Goal: Task Accomplishment & Management: Use online tool/utility

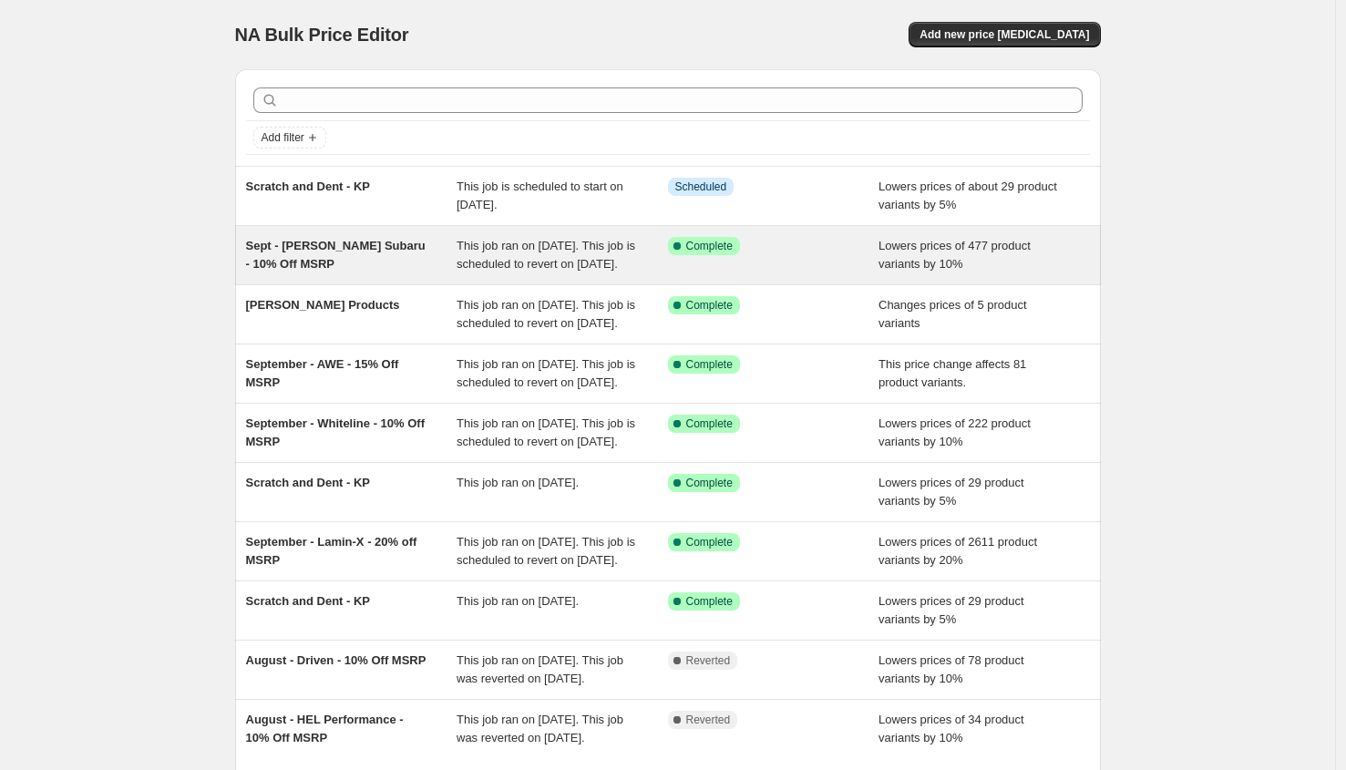
click at [547, 268] on span "This job ran on [DATE]. This job is scheduled to revert on [DATE]." at bounding box center [545, 255] width 179 height 32
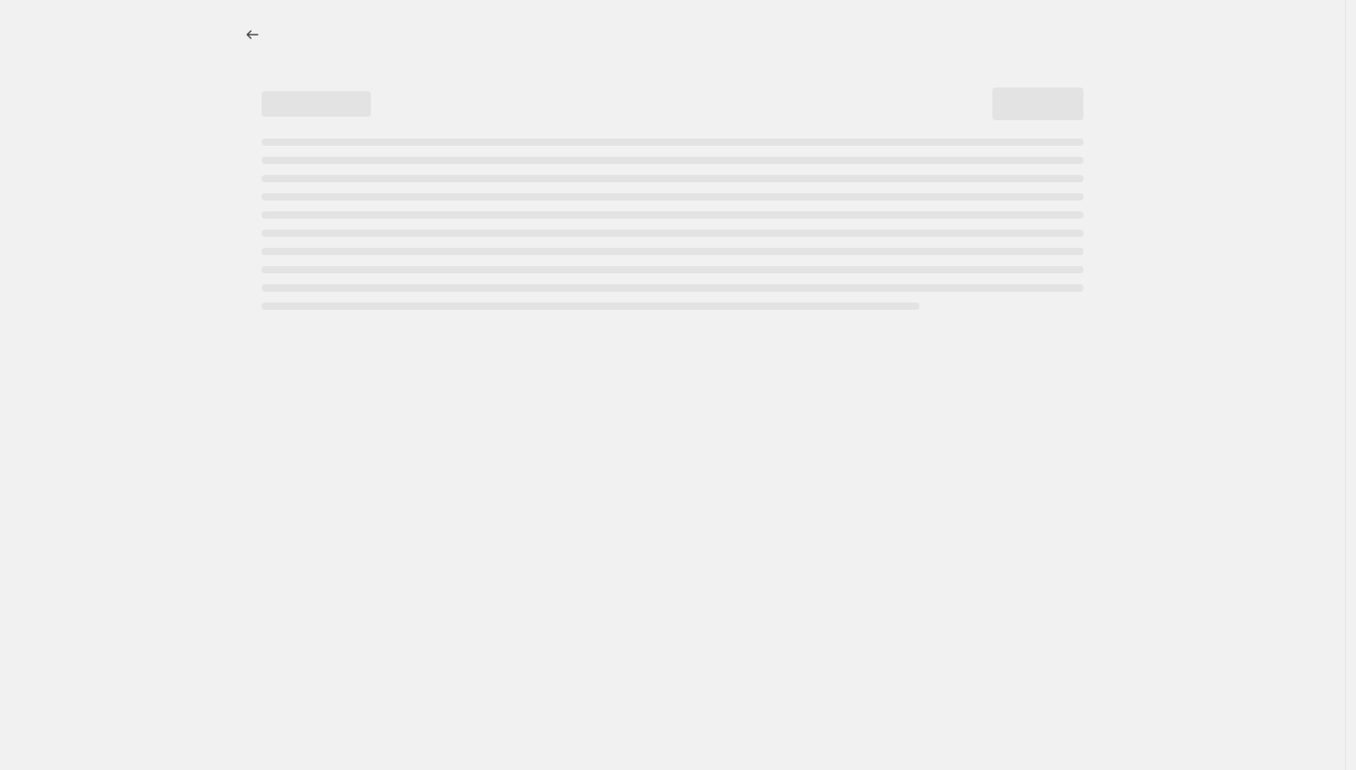
select select "percentage"
select select "no_change"
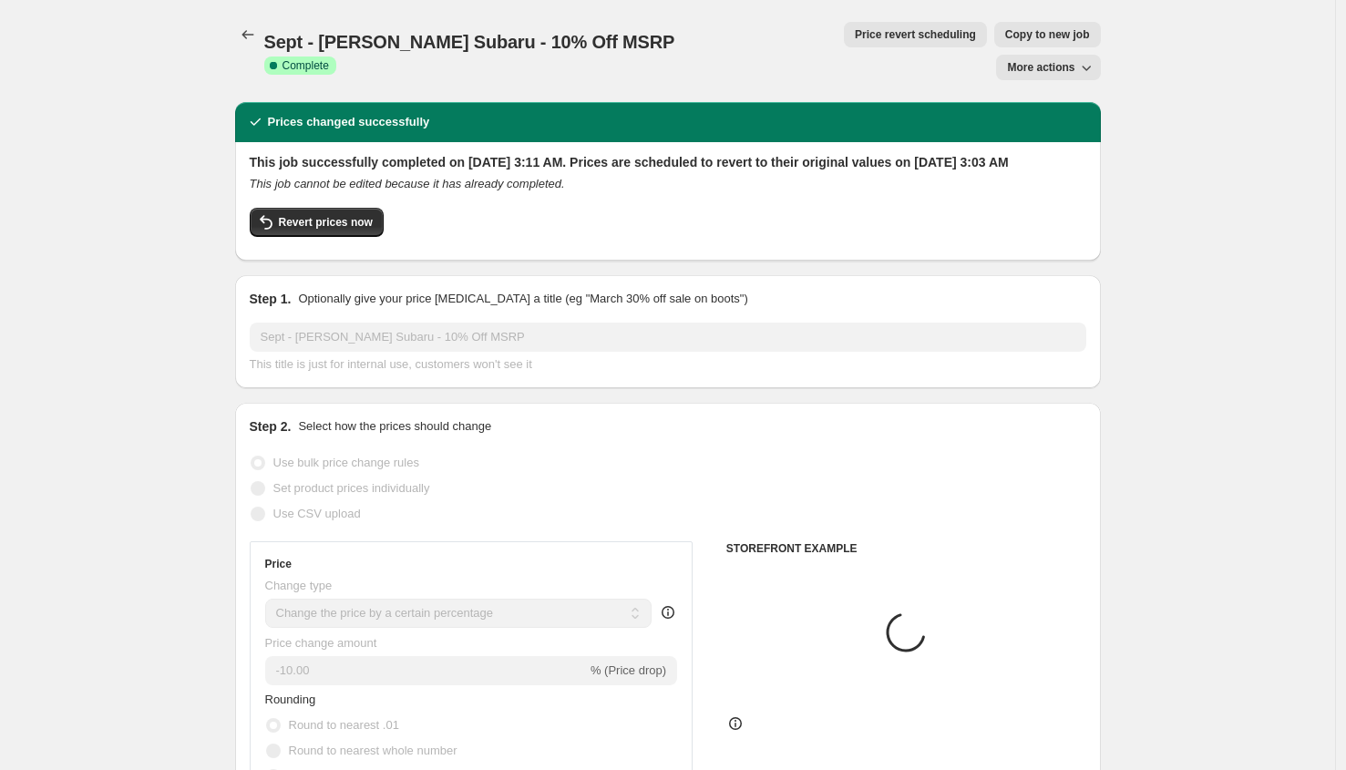
select select "vendor"
select select "tag"
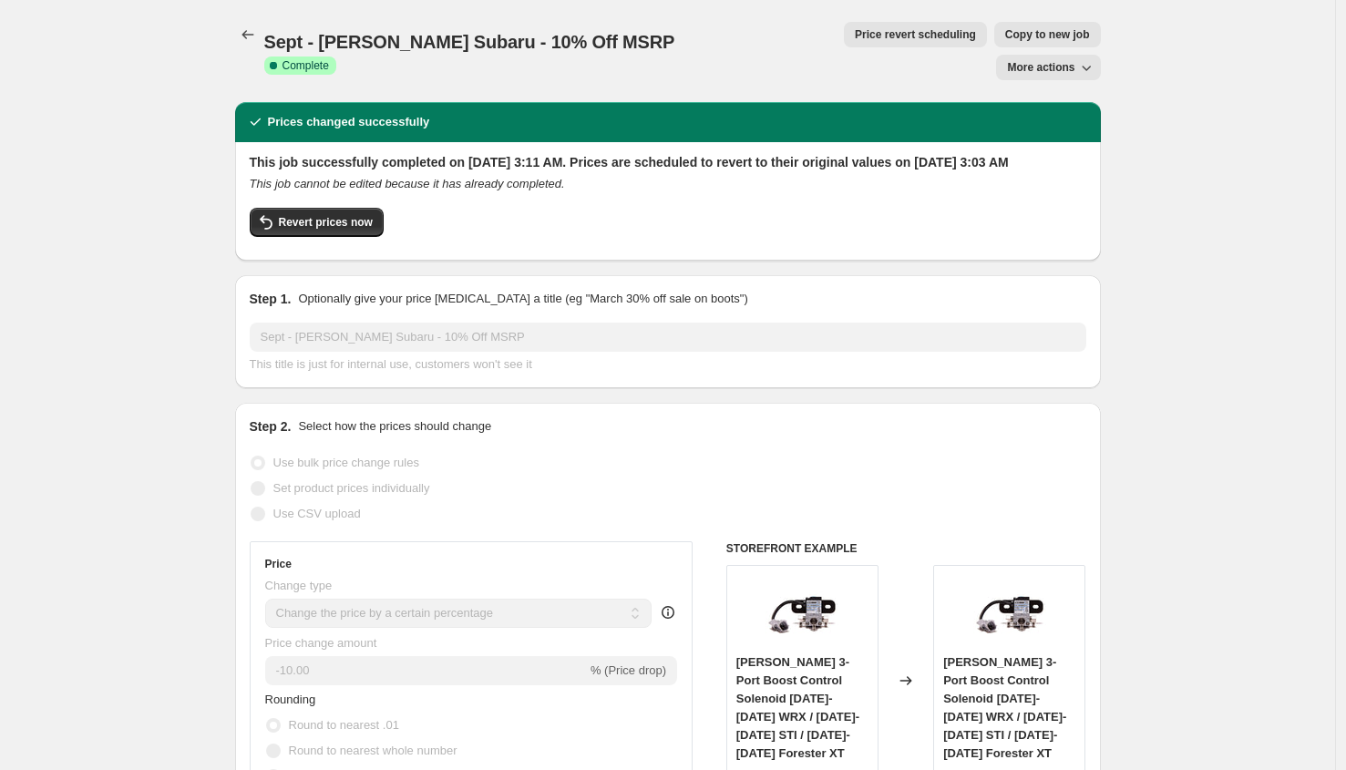
click at [855, 37] on span "Price revert scheduling" at bounding box center [915, 34] width 121 height 15
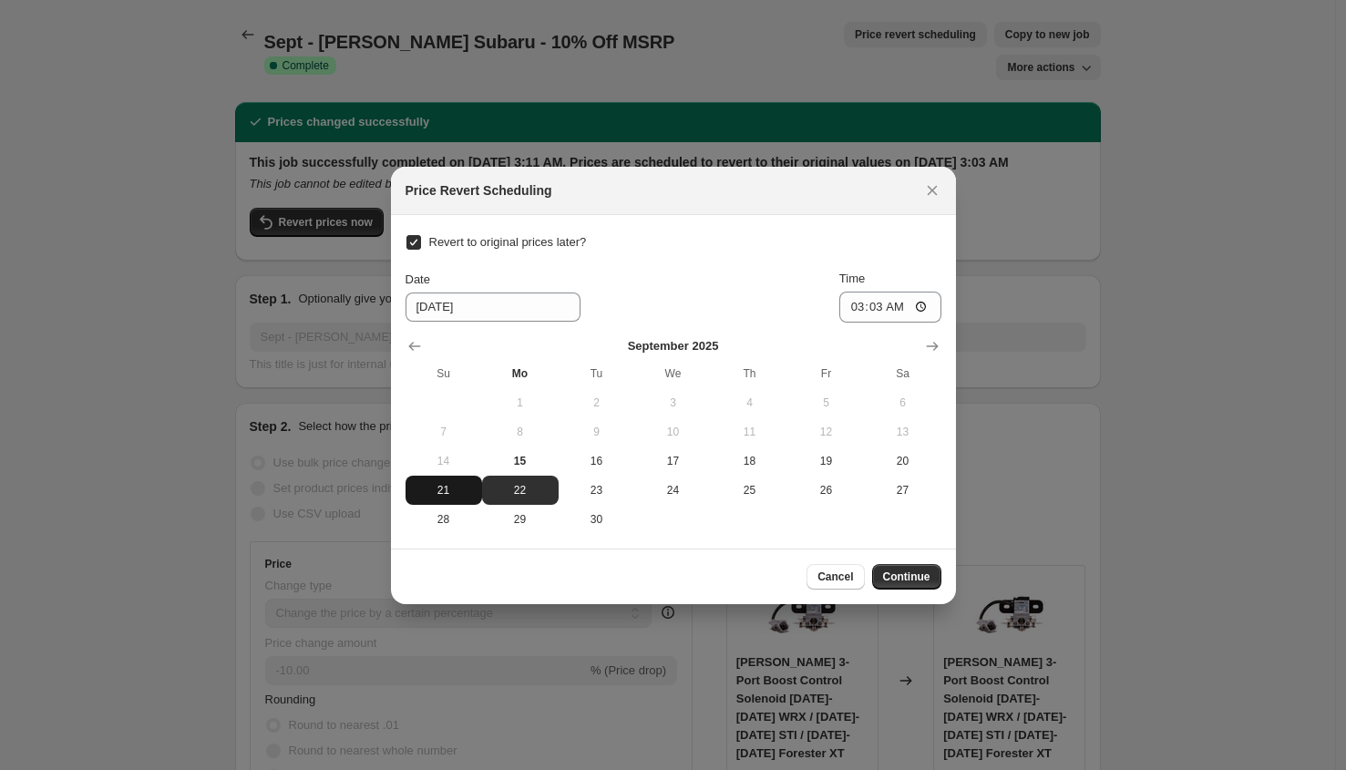
click at [443, 497] on button "21" at bounding box center [443, 490] width 77 height 29
type input "[DATE]"
click at [865, 294] on input "03:03" at bounding box center [890, 307] width 102 height 31
type input "23:59"
click at [918, 580] on span "Continue" at bounding box center [906, 576] width 47 height 15
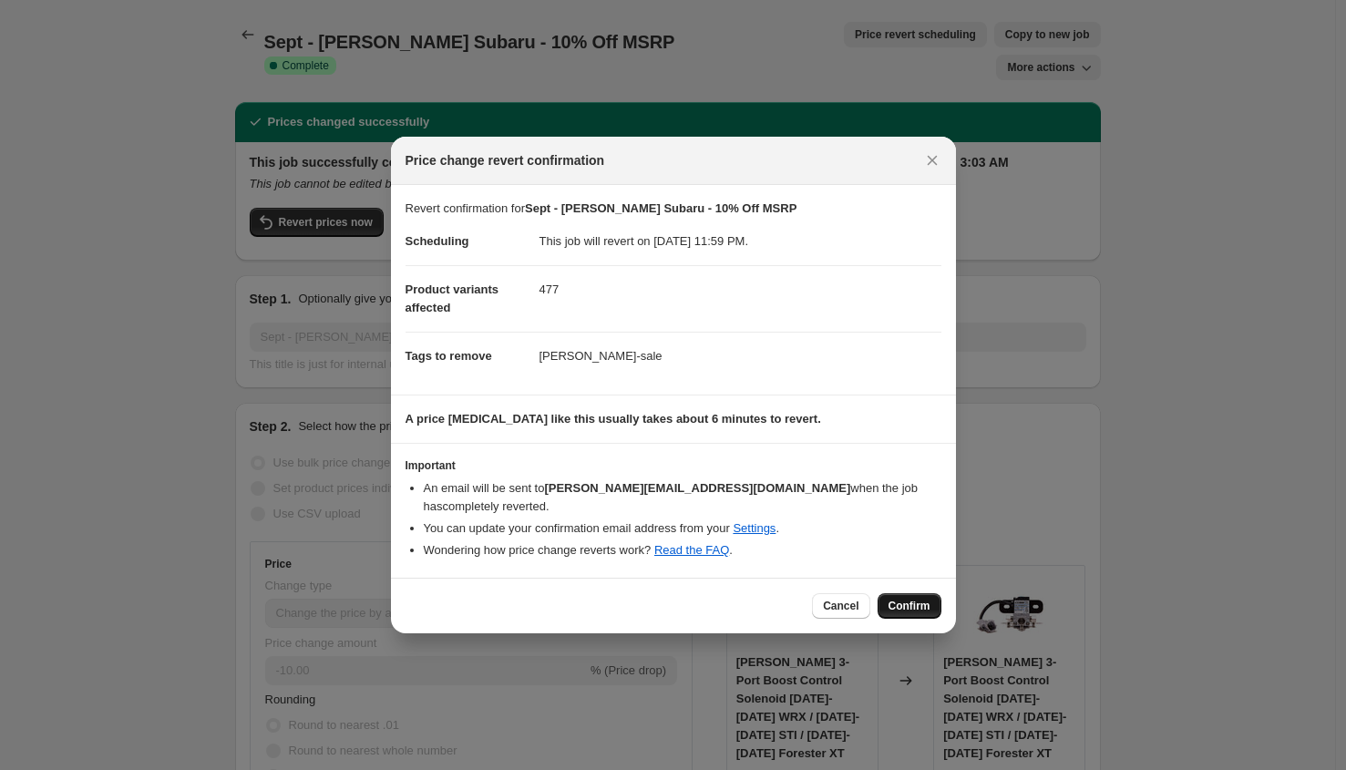
click at [931, 596] on button "Confirm" at bounding box center [909, 606] width 64 height 26
